Goal: Transaction & Acquisition: Purchase product/service

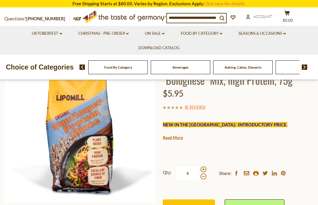
scroll to position [57, 0]
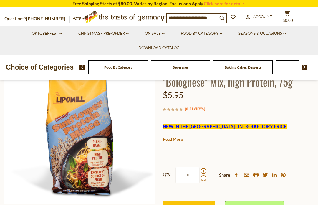
click at [195, 108] on link "0 Reviews" at bounding box center [195, 109] width 18 height 6
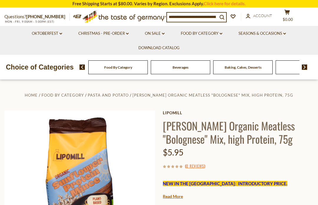
click at [178, 168] on div "( 0 Reviews )" at bounding box center [238, 165] width 151 height 7
click at [203, 163] on link "0 Reviews" at bounding box center [195, 166] width 18 height 6
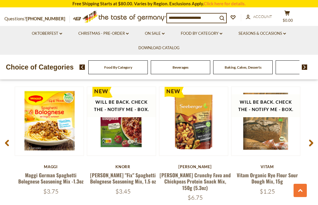
scroll to position [720, 0]
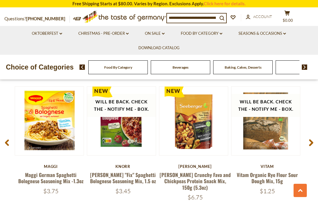
click at [65, 39] on button "Quick View" at bounding box center [49, 32] width 40 height 13
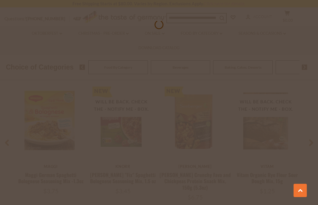
click at [54, 116] on div at bounding box center [159, 102] width 318 height 205
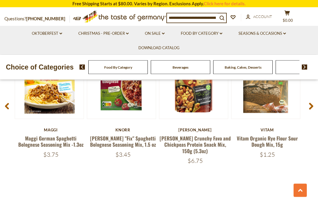
scroll to position [756, 0]
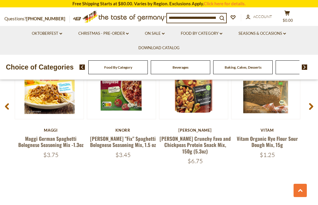
click at [233, 122] on article "Will be back. Check the - Notify Me - Box. Quick View Vitam Vitam Organic Rye F…" at bounding box center [267, 104] width 72 height 108
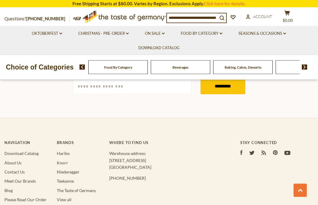
scroll to position [941, 0]
